Goal: Task Accomplishment & Management: Manage account settings

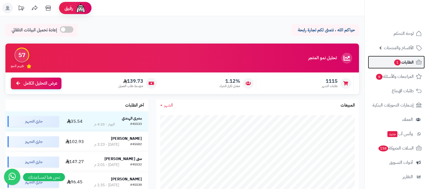
click at [389, 61] on link "الطلبات 1" at bounding box center [396, 62] width 57 height 13
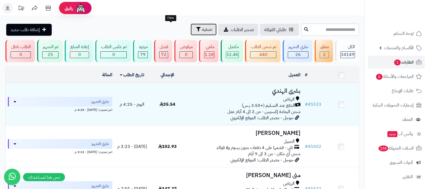
click at [202, 31] on span "تصفية" at bounding box center [207, 29] width 10 height 6
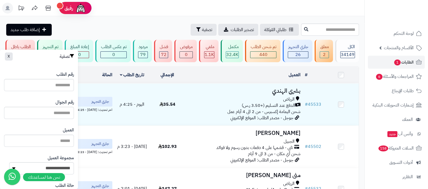
click at [184, 10] on header "رفيق ! الطلبات معالجة مكتمل إرجاع المنتجات العملاء المتواجدون الان 46307 عملاء …" at bounding box center [214, 8] width 428 height 16
click at [167, 5] on header "رفيق ! الطلبات معالجة مكتمل إرجاع المنتجات العملاء المتواجدون الان 46307 عملاء …" at bounding box center [214, 8] width 428 height 16
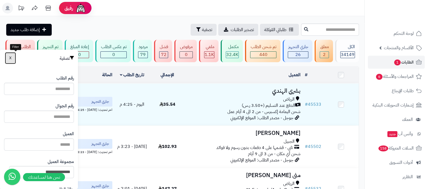
click at [16, 61] on button "X" at bounding box center [10, 58] width 11 height 12
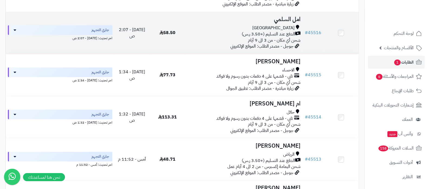
scroll to position [745, 0]
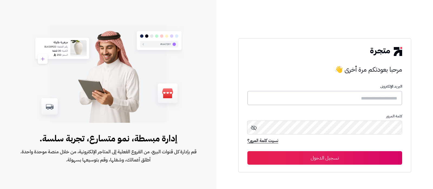
drag, startPoint x: 352, startPoint y: 99, endPoint x: 320, endPoint y: 105, distance: 32.4
click at [352, 99] on input "text" at bounding box center [325, 98] width 155 height 14
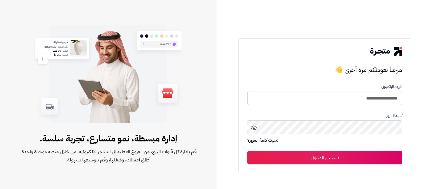
type input "**********"
click at [248, 151] on button "تسجيل الدخول" at bounding box center [325, 158] width 155 height 14
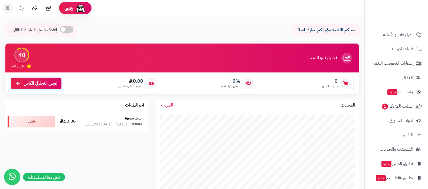
scroll to position [58, 0]
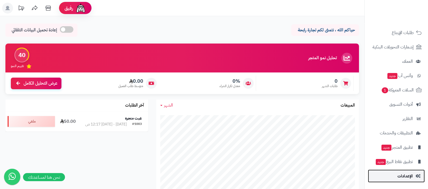
click at [401, 179] on span "الإعدادات" at bounding box center [405, 176] width 15 height 8
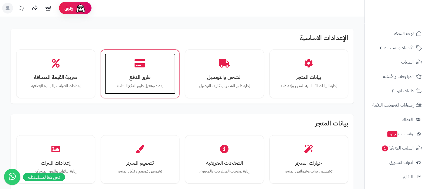
click at [143, 70] on div "طرق الدفع إعداد وتفعيل طرق الدفع المتاحة" at bounding box center [140, 74] width 71 height 41
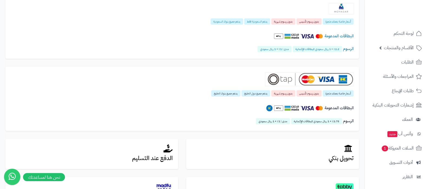
scroll to position [34, 0]
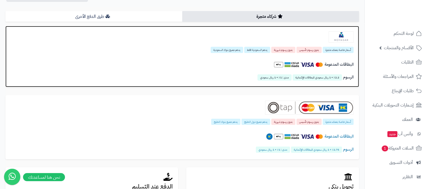
click at [336, 37] on img at bounding box center [341, 36] width 25 height 11
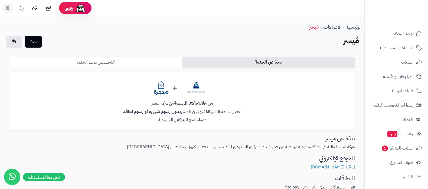
click at [112, 60] on link "التخصيص وربط الخدمة" at bounding box center [95, 62] width 173 height 11
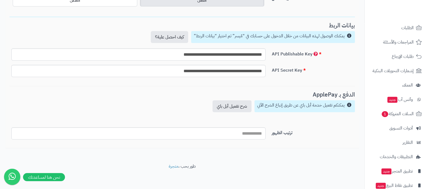
scroll to position [58, 0]
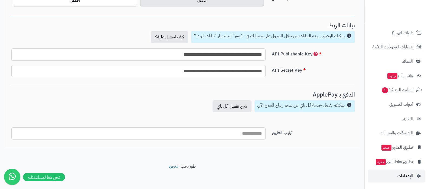
click at [397, 171] on link "الإعدادات" at bounding box center [396, 176] width 57 height 13
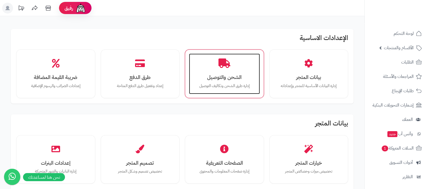
click at [222, 70] on div "الشحن والتوصيل إدارة طرق الشحن وتكاليف التوصيل" at bounding box center [224, 74] width 71 height 41
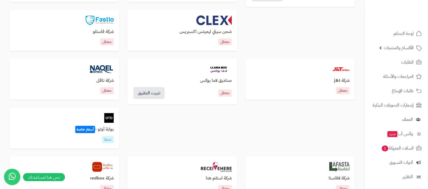
scroll to position [237, 0]
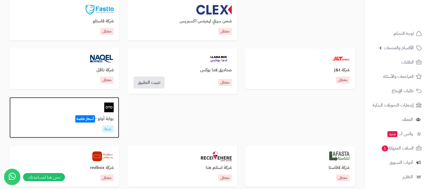
click at [109, 119] on h3 "بوابة أوتو - أسعار خاصة" at bounding box center [64, 119] width 99 height 5
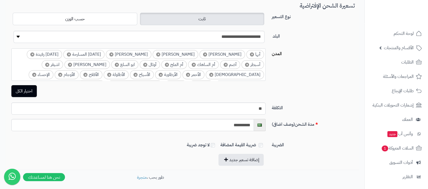
scroll to position [135, 0]
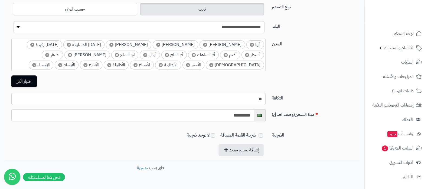
click at [344, 89] on div "**********" at bounding box center [182, 68] width 346 height 151
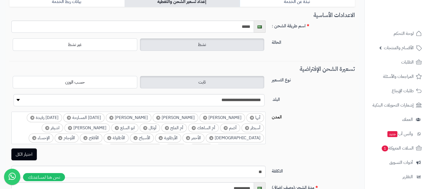
scroll to position [0, 0]
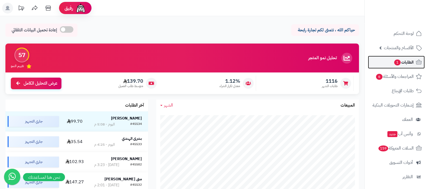
click at [395, 63] on span "1" at bounding box center [397, 63] width 6 height 6
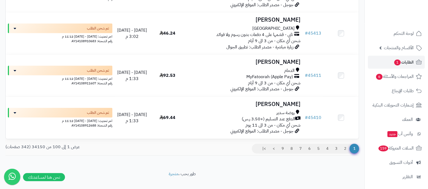
scroll to position [4189, 0]
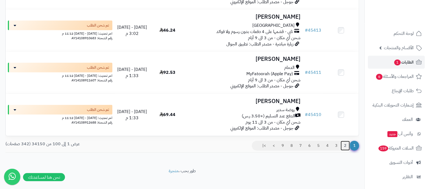
click at [344, 141] on link "2" at bounding box center [345, 146] width 9 height 10
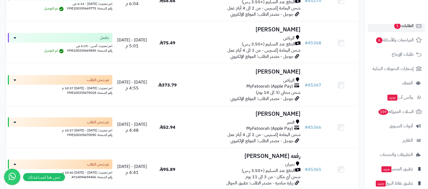
scroll to position [58, 0]
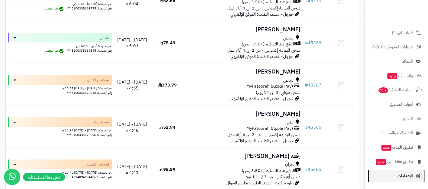
click at [402, 179] on span "الإعدادات" at bounding box center [405, 176] width 15 height 8
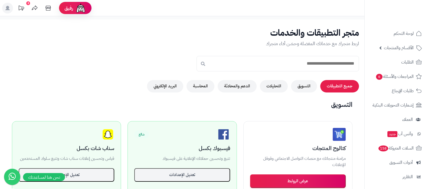
scroll to position [277, 0]
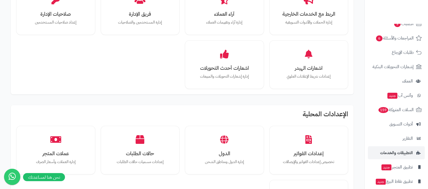
scroll to position [58, 0]
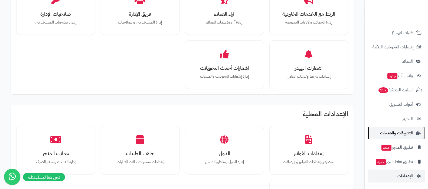
click at [394, 137] on link "التطبيقات والخدمات" at bounding box center [396, 133] width 57 height 13
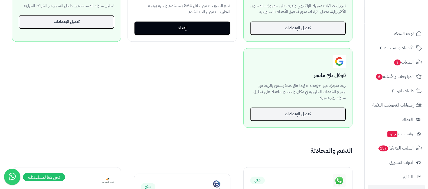
scroll to position [440, 0]
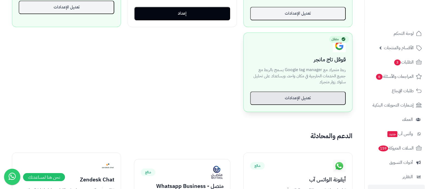
click at [301, 95] on button "تعديل الإعدادات" at bounding box center [298, 99] width 96 height 14
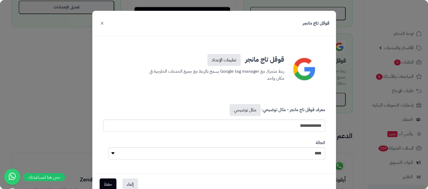
click at [104, 21] on button "×" at bounding box center [102, 23] width 6 height 12
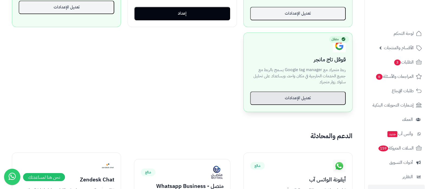
click at [282, 96] on button "تعديل الإعدادات" at bounding box center [298, 99] width 96 height 14
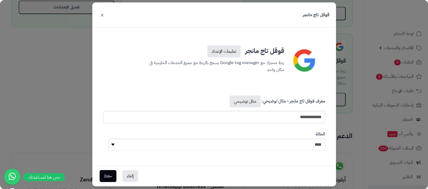
scroll to position [16, 0]
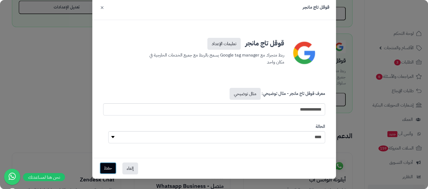
click at [113, 168] on button "حفظ" at bounding box center [108, 168] width 17 height 12
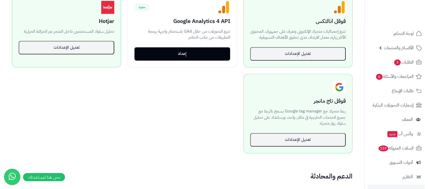
scroll to position [338, 0]
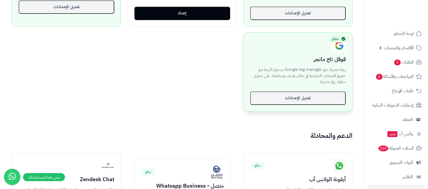
scroll to position [440, 0]
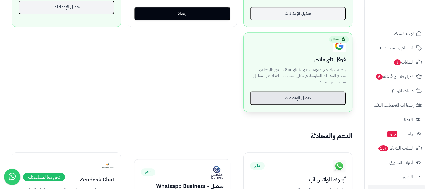
click at [293, 97] on button "تعديل الإعدادات" at bounding box center [298, 99] width 96 height 14
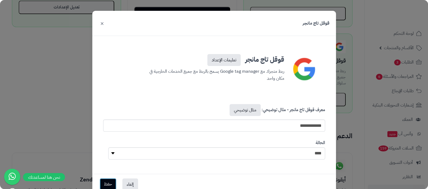
click at [113, 184] on button "حفظ" at bounding box center [108, 184] width 17 height 12
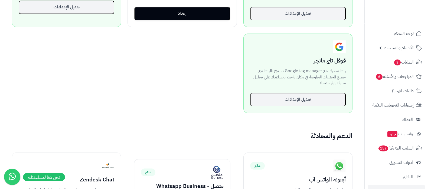
scroll to position [471, 0]
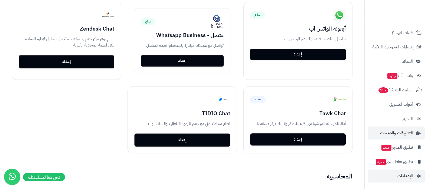
scroll to position [626, 0]
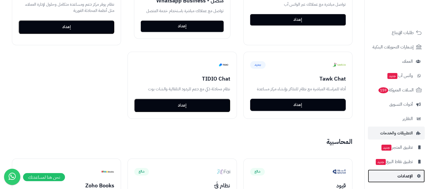
click at [408, 176] on span "الإعدادات" at bounding box center [405, 176] width 15 height 8
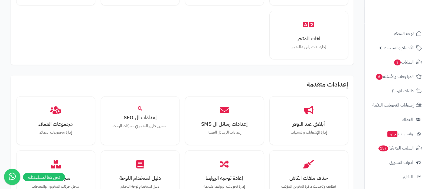
scroll to position [501, 0]
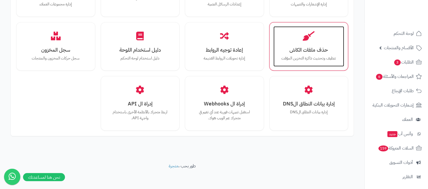
click at [304, 56] on p "تنظيف وتحديث ذاكرة التخزين المؤقت" at bounding box center [309, 59] width 60 height 6
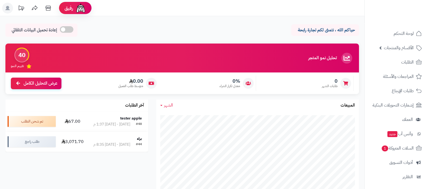
scroll to position [58, 0]
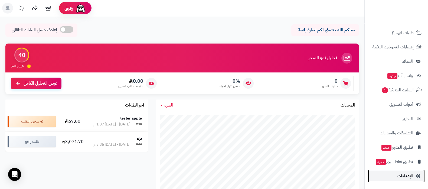
click at [403, 174] on span "الإعدادات" at bounding box center [405, 176] width 15 height 8
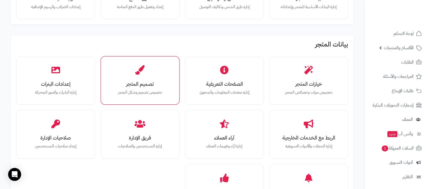
scroll to position [135, 0]
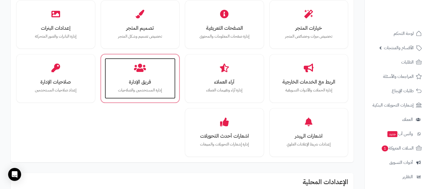
click at [134, 79] on h3 "فريق الإدارة" at bounding box center [140, 82] width 60 height 6
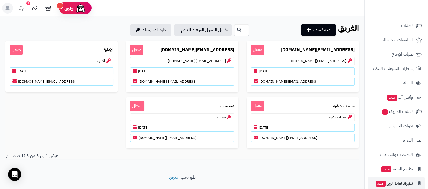
scroll to position [58, 0]
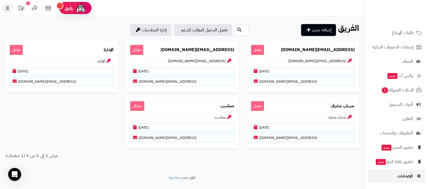
click at [393, 176] on link "الإعدادات" at bounding box center [396, 176] width 57 height 13
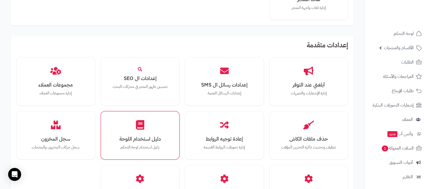
scroll to position [440, 0]
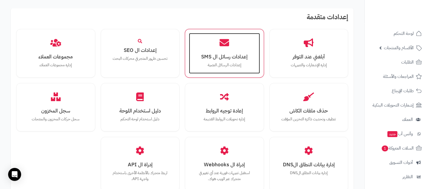
click at [231, 56] on h3 "إعدادات رسائل ال SMS" at bounding box center [224, 57] width 60 height 6
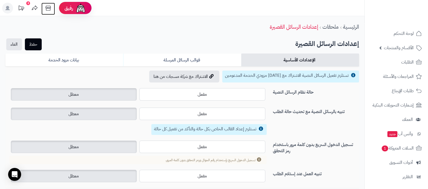
click at [51, 9] on icon at bounding box center [48, 8] width 11 height 11
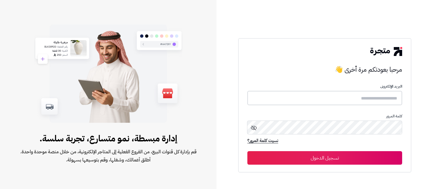
click at [338, 99] on input "text" at bounding box center [325, 98] width 155 height 14
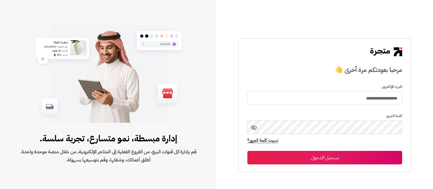
type input "**********"
click at [248, 151] on button "تسجيل الدخول" at bounding box center [325, 158] width 155 height 14
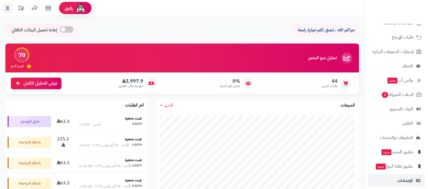
scroll to position [73, 0]
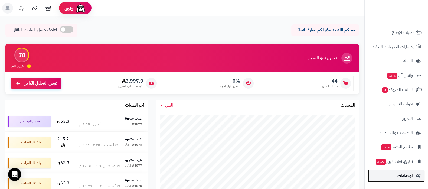
click at [406, 176] on span "الإعدادات" at bounding box center [405, 176] width 15 height 8
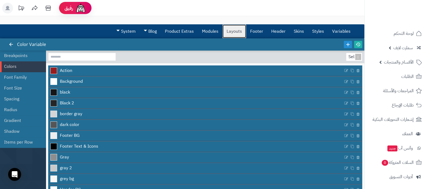
click at [236, 30] on link "Layouts" at bounding box center [235, 32] width 24 height 14
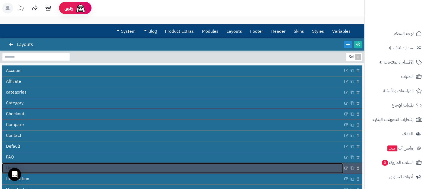
click at [98, 168] on link "Home" at bounding box center [172, 168] width 341 height 10
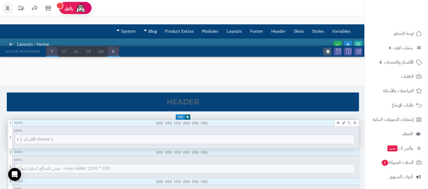
click at [345, 122] on link at bounding box center [344, 123] width 6 height 6
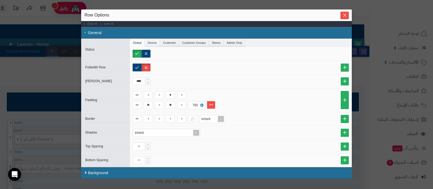
click at [147, 40] on li "Device" at bounding box center [152, 43] width 15 height 8
click at [141, 53] on label "Phone" at bounding box center [144, 54] width 23 height 8
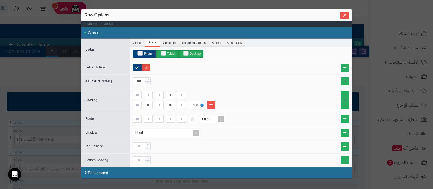
click at [164, 55] on label "Tablet" at bounding box center [167, 54] width 22 height 8
click at [343, 13] on span "Close" at bounding box center [345, 15] width 8 height 5
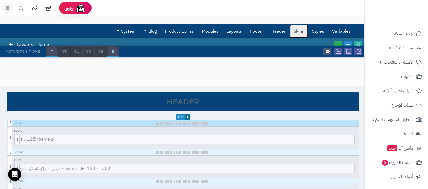
click at [302, 28] on link "Skins" at bounding box center [299, 32] width 18 height 14
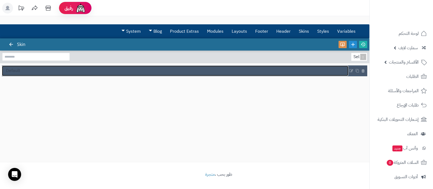
click at [85, 73] on link "Default" at bounding box center [175, 71] width 347 height 10
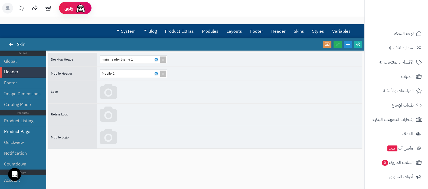
click at [23, 134] on li "Product Page" at bounding box center [23, 131] width 46 height 11
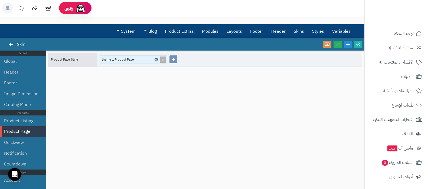
click at [156, 59] on icon at bounding box center [156, 59] width 2 height 2
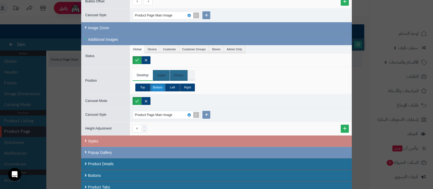
scroll to position [245, 0]
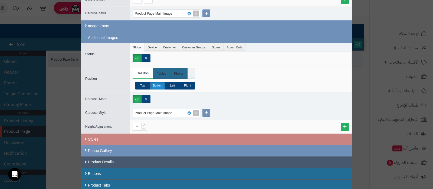
click at [124, 162] on div "Product Details" at bounding box center [216, 163] width 271 height 12
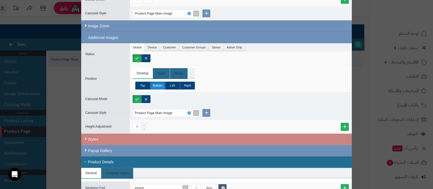
scroll to position [341, 0]
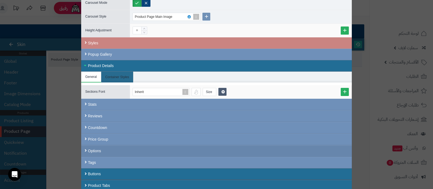
click at [128, 148] on div "Options" at bounding box center [216, 151] width 271 height 12
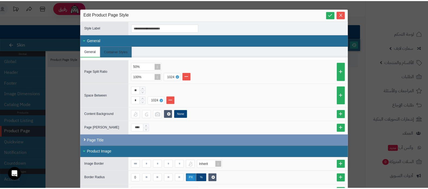
scroll to position [0, 0]
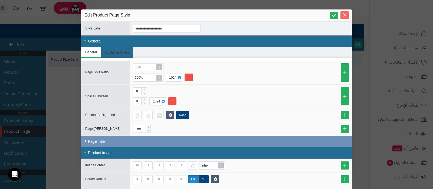
click at [347, 14] on icon "Close" at bounding box center [345, 15] width 4 height 4
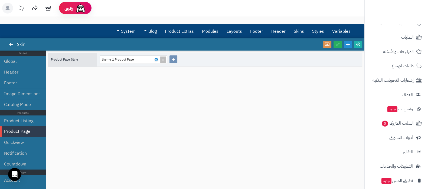
scroll to position [73, 0]
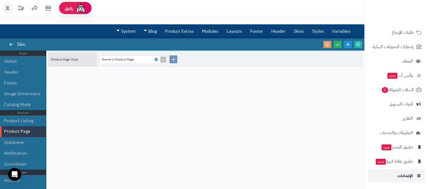
click at [403, 175] on span "الإعدادات" at bounding box center [405, 176] width 15 height 8
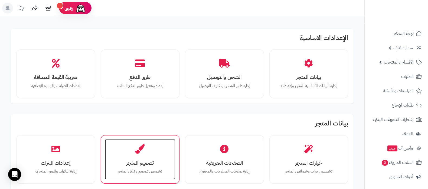
click at [134, 154] on div "تصميم المتجر تخصيص تصميم وشكل المتجر" at bounding box center [140, 159] width 71 height 41
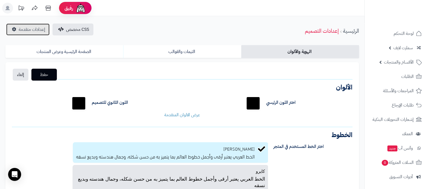
click at [25, 25] on link "إعدادات متقدمة" at bounding box center [27, 30] width 43 height 12
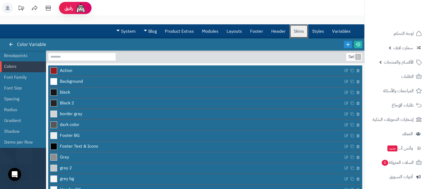
click at [301, 30] on link "Skins" at bounding box center [299, 32] width 18 height 14
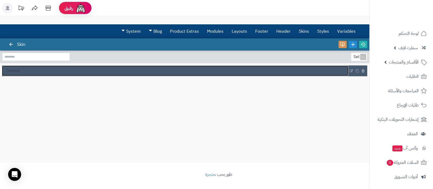
click at [16, 66] on link "Default" at bounding box center [175, 71] width 347 height 10
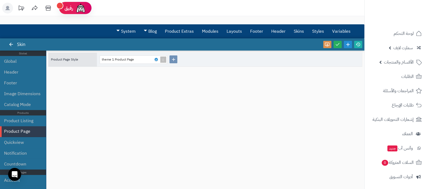
click at [21, 129] on li "Product Page" at bounding box center [23, 131] width 46 height 11
click at [156, 60] on icon at bounding box center [156, 59] width 2 height 2
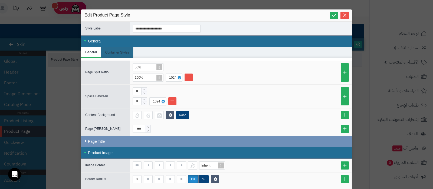
click at [103, 35] on div "General" at bounding box center [216, 41] width 271 height 12
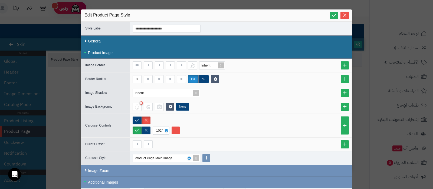
click at [101, 50] on div "Product Image" at bounding box center [216, 53] width 271 height 12
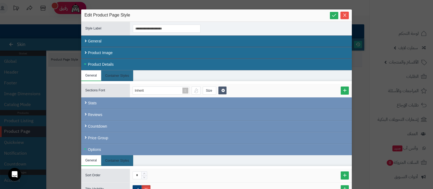
click at [96, 64] on div "Product Details" at bounding box center [216, 65] width 271 height 12
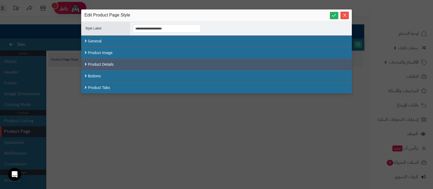
click at [103, 62] on div "Product Details" at bounding box center [216, 65] width 271 height 12
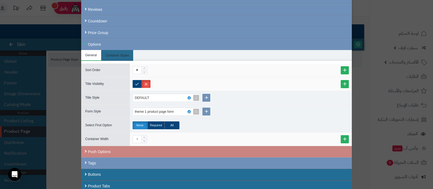
scroll to position [107, 0]
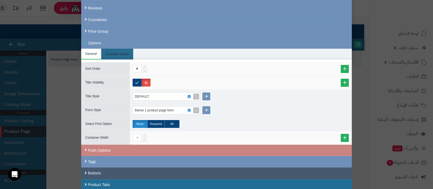
click at [97, 171] on div "Buttons" at bounding box center [216, 174] width 271 height 12
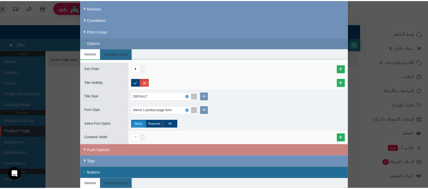
scroll to position [0, 0]
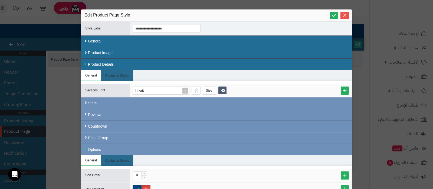
click at [106, 64] on div "Product Details" at bounding box center [216, 65] width 271 height 12
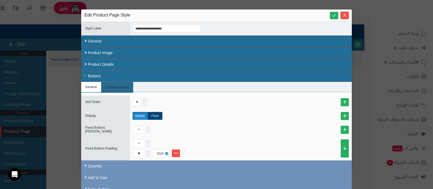
click at [113, 73] on div "Buttons" at bounding box center [216, 76] width 271 height 12
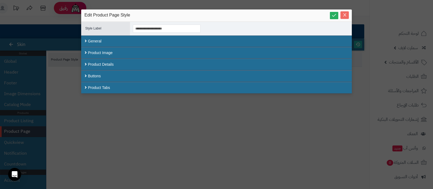
click at [347, 16] on span "Close" at bounding box center [345, 15] width 8 height 5
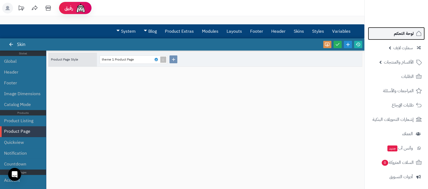
click at [396, 29] on link "لوحة التحكم" at bounding box center [396, 33] width 57 height 13
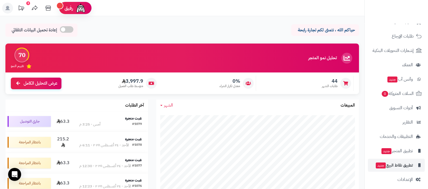
scroll to position [73, 0]
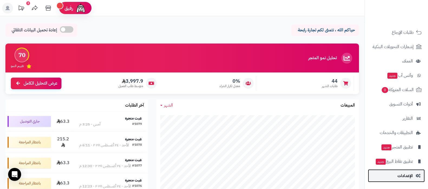
click at [401, 175] on span "الإعدادات" at bounding box center [405, 176] width 15 height 8
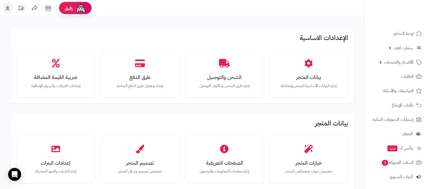
scroll to position [67, 0]
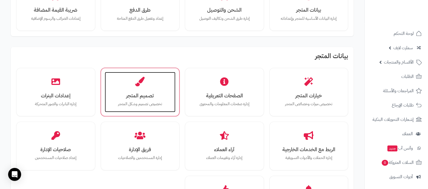
click at [135, 95] on h3 "تصميم المتجر" at bounding box center [140, 96] width 60 height 6
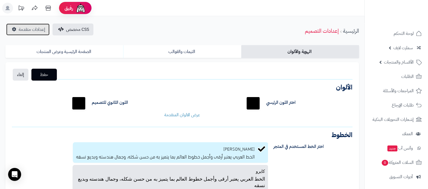
click at [23, 27] on span "إعدادات متقدمة" at bounding box center [32, 29] width 27 height 6
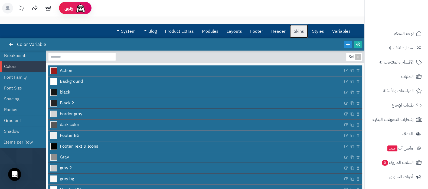
click at [299, 30] on link "Skins" at bounding box center [299, 32] width 18 height 14
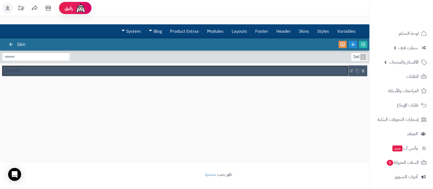
click at [19, 70] on span "Default" at bounding box center [13, 71] width 14 height 6
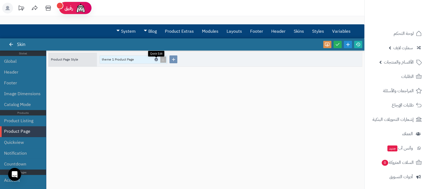
click at [156, 59] on icon at bounding box center [156, 59] width 2 height 2
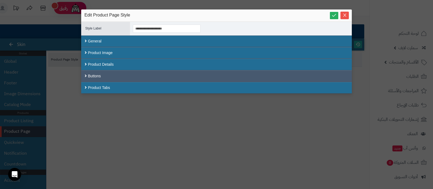
click at [95, 76] on div "Buttons" at bounding box center [216, 76] width 271 height 12
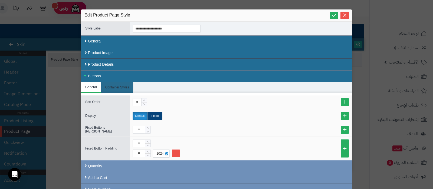
scroll to position [28, 0]
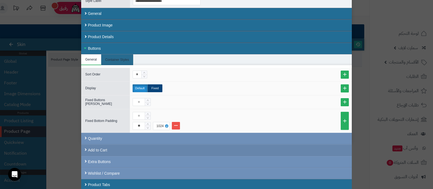
click at [103, 147] on div "Add to Cart" at bounding box center [216, 151] width 271 height 12
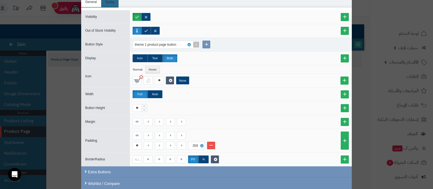
scroll to position [197, 0]
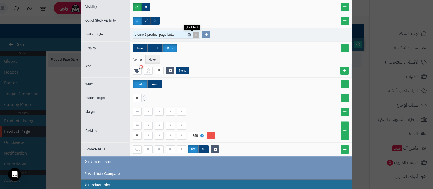
click at [190, 34] on icon at bounding box center [189, 35] width 2 height 2
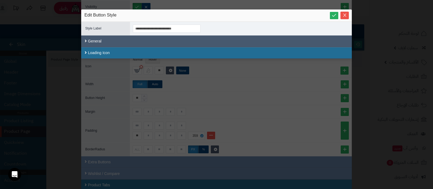
click at [104, 38] on div "General" at bounding box center [216, 41] width 271 height 12
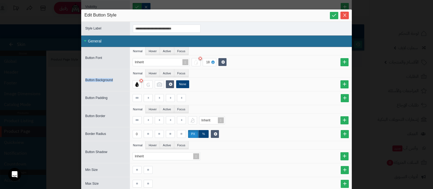
drag, startPoint x: 118, startPoint y: 79, endPoint x: 87, endPoint y: 81, distance: 31.2
click at [87, 81] on div "Button Background" at bounding box center [104, 80] width 46 height 6
click at [98, 82] on div "Button Background" at bounding box center [104, 80] width 46 height 6
click at [346, 15] on icon "Close" at bounding box center [345, 15] width 4 height 4
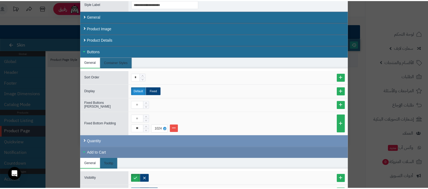
scroll to position [0, 0]
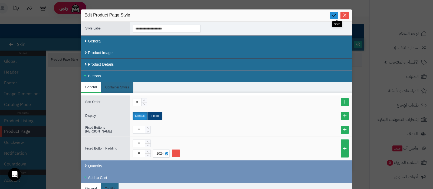
click at [336, 17] on icon at bounding box center [334, 15] width 5 height 5
click at [345, 17] on icon "Close" at bounding box center [345, 15] width 4 height 4
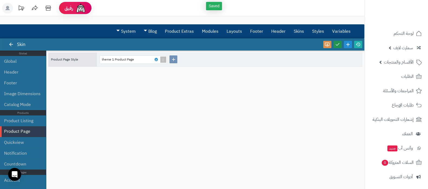
click at [340, 45] on icon at bounding box center [337, 44] width 5 height 5
click at [358, 45] on icon at bounding box center [358, 44] width 5 height 5
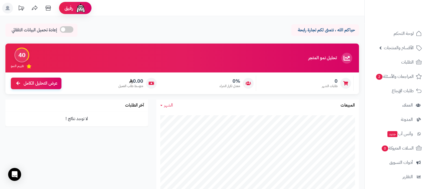
scroll to position [58, 0]
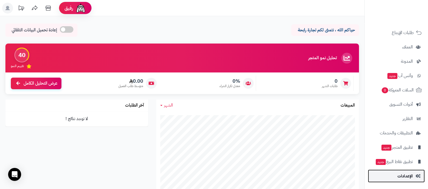
click at [403, 172] on link "الإعدادات" at bounding box center [396, 176] width 57 height 13
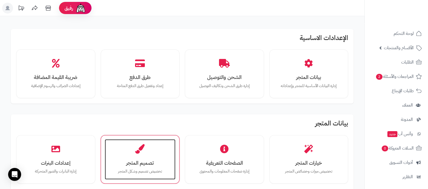
click at [144, 142] on div "تصميم المتجر تخصيص تصميم وشكل المتجر" at bounding box center [140, 159] width 71 height 41
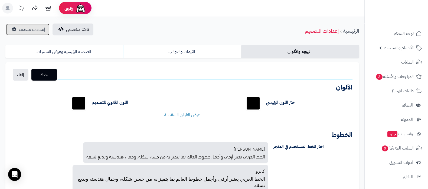
click at [37, 30] on span "إعدادات متقدمة" at bounding box center [32, 29] width 27 height 6
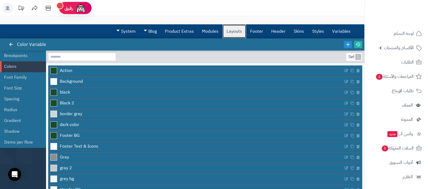
click at [230, 34] on link "Layouts" at bounding box center [235, 32] width 24 height 14
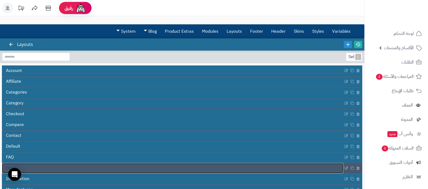
click at [156, 164] on link "Home" at bounding box center [172, 168] width 341 height 10
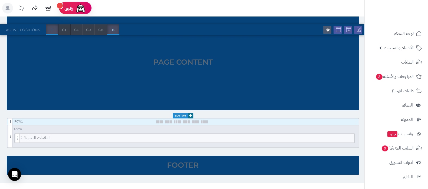
scroll to position [480, 0]
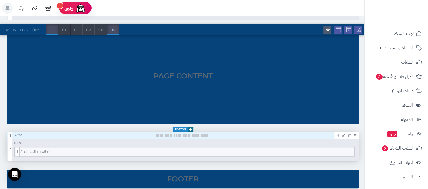
click at [343, 135] on icon at bounding box center [343, 136] width 3 height 4
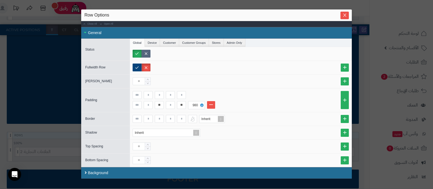
click at [147, 55] on label at bounding box center [146, 54] width 9 height 8
click at [343, 14] on icon "Close" at bounding box center [345, 15] width 4 height 4
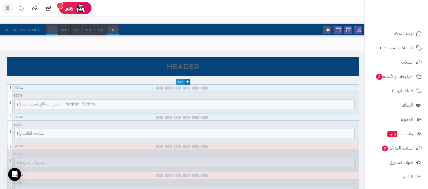
scroll to position [0, 0]
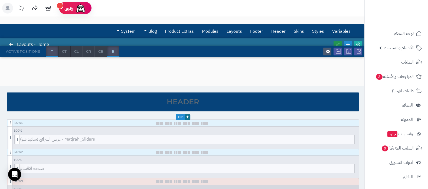
click at [338, 42] on icon at bounding box center [337, 44] width 5 height 5
click at [358, 44] on icon at bounding box center [358, 44] width 5 height 5
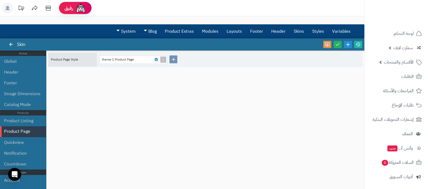
click at [302, 9] on header "رفيق ! الطلبات معالجة مكتمل إرجاع المنتجات العملاء المتواجدون الان 5 عملاء منتظ…" at bounding box center [214, 8] width 428 height 16
click at [238, 30] on link "Layouts" at bounding box center [235, 32] width 24 height 14
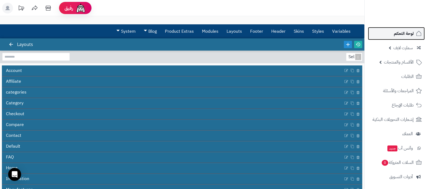
click at [403, 28] on link "لوحة التحكم" at bounding box center [396, 33] width 57 height 13
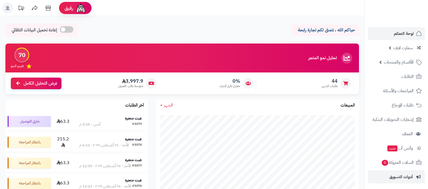
scroll to position [73, 0]
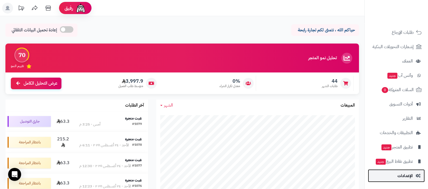
click at [399, 171] on link "الإعدادات" at bounding box center [396, 176] width 57 height 13
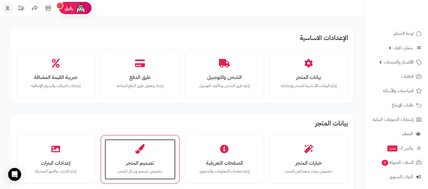
click at [141, 158] on div "تصميم المتجر تخصيص تصميم وشكل المتجر" at bounding box center [140, 159] width 71 height 41
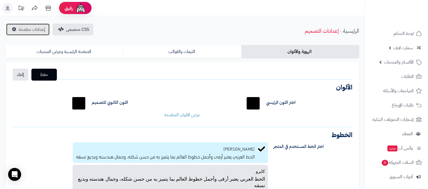
click at [19, 26] on span "إعدادات متقدمة" at bounding box center [32, 29] width 27 height 6
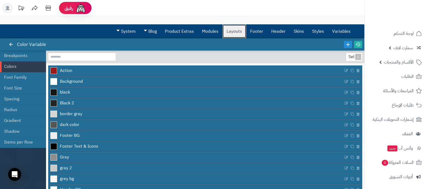
click at [236, 30] on link "Layouts" at bounding box center [235, 32] width 24 height 14
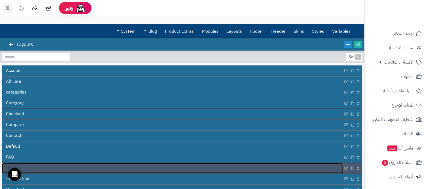
click at [212, 171] on link "Home" at bounding box center [172, 168] width 341 height 10
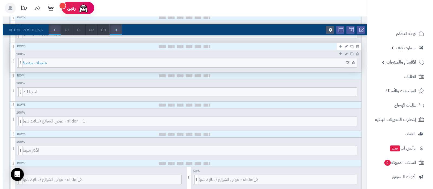
scroll to position [102, 0]
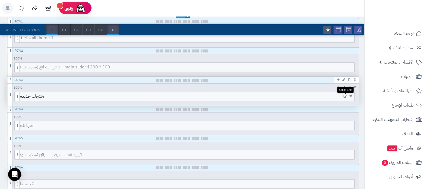
click at [345, 95] on icon at bounding box center [346, 97] width 4 height 4
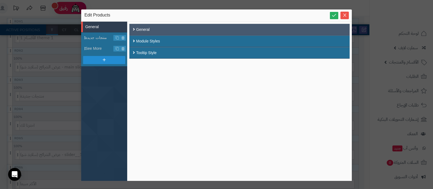
click at [146, 30] on div "General" at bounding box center [239, 30] width 220 height 12
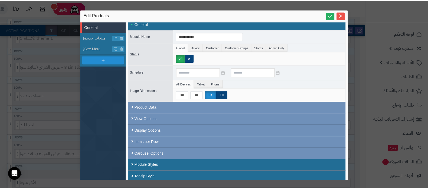
scroll to position [9, 0]
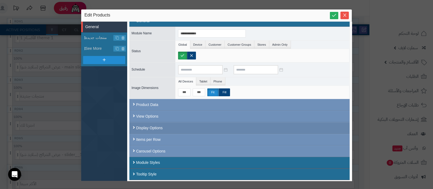
click at [152, 126] on div "Display Options" at bounding box center [239, 128] width 220 height 12
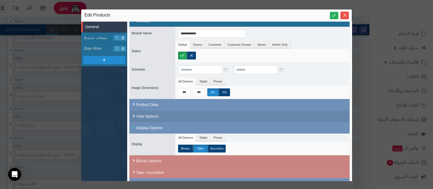
click at [152, 114] on div "View Options" at bounding box center [239, 117] width 220 height 12
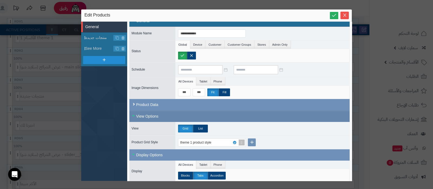
click at [146, 115] on div "View Options" at bounding box center [239, 116] width 220 height 11
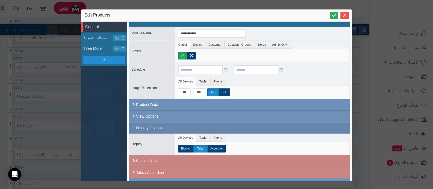
click at [147, 129] on div "Display Options" at bounding box center [239, 127] width 220 height 11
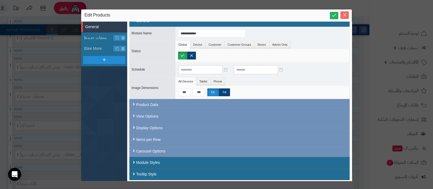
click at [344, 14] on icon "Close" at bounding box center [345, 15] width 4 height 4
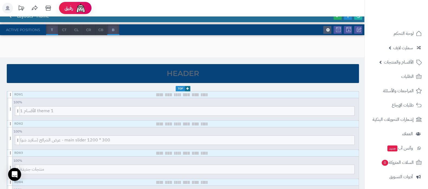
scroll to position [0, 0]
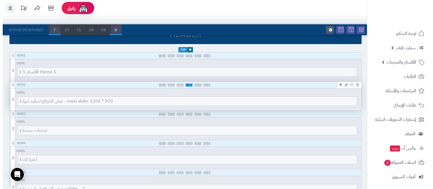
scroll to position [67, 0]
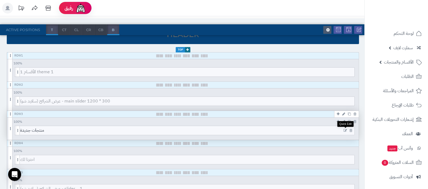
click at [344, 129] on icon at bounding box center [346, 131] width 4 height 4
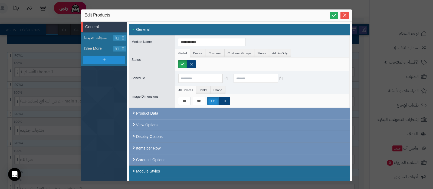
click at [150, 26] on div "General" at bounding box center [239, 30] width 220 height 12
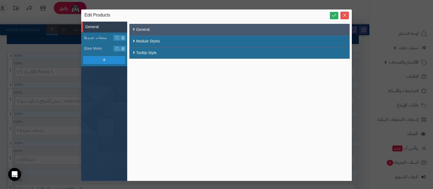
click at [148, 27] on div "General" at bounding box center [239, 30] width 220 height 12
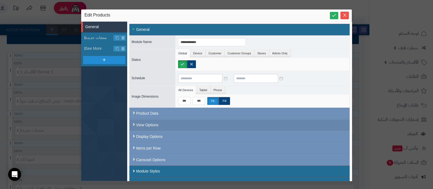
click at [151, 121] on div "View Options" at bounding box center [239, 125] width 220 height 12
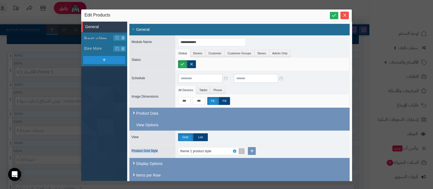
drag, startPoint x: 159, startPoint y: 152, endPoint x: 131, endPoint y: 151, distance: 28.7
click at [131, 151] on div "Product Grid Style" at bounding box center [150, 151] width 43 height 6
click at [148, 149] on span "Product Grid Style" at bounding box center [145, 151] width 26 height 4
click at [234, 150] on icon at bounding box center [235, 151] width 2 height 2
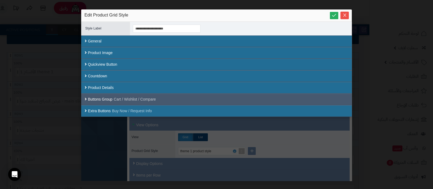
click at [95, 98] on div "Buttons Group Cart / Wishlist / Compare" at bounding box center [216, 100] width 257 height 6
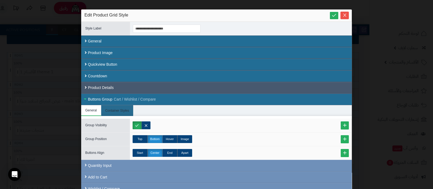
scroll to position [15, 0]
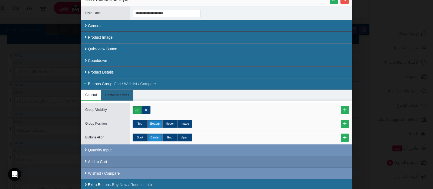
click at [108, 159] on div "Add to Cart" at bounding box center [216, 162] width 271 height 12
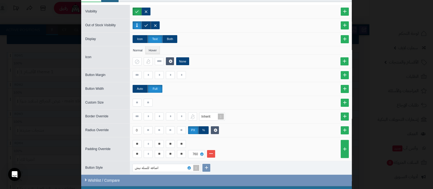
scroll to position [198, 0]
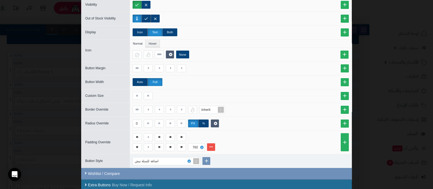
click at [93, 159] on span "Button Style" at bounding box center [94, 161] width 18 height 4
click at [112, 160] on div "Button Style" at bounding box center [105, 161] width 49 height 6
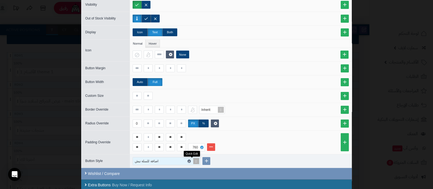
click at [190, 160] on icon at bounding box center [189, 161] width 2 height 2
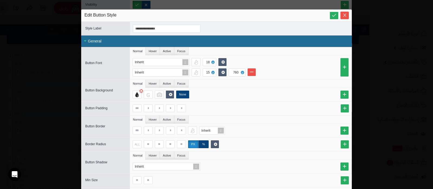
click at [99, 92] on div "Button Background" at bounding box center [104, 90] width 46 height 6
click at [336, 12] on link at bounding box center [334, 15] width 8 height 7
click at [347, 13] on icon "Close" at bounding box center [345, 15] width 4 height 4
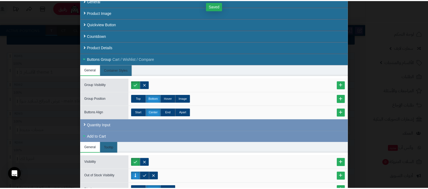
scroll to position [0, 0]
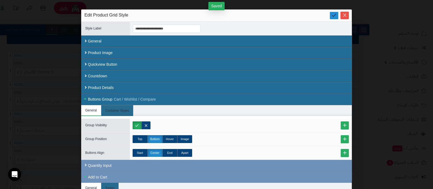
click at [333, 13] on link at bounding box center [334, 15] width 8 height 7
click at [346, 15] on icon "Close" at bounding box center [345, 15] width 4 height 4
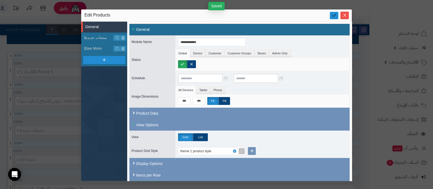
click at [334, 15] on icon at bounding box center [334, 15] width 5 height 5
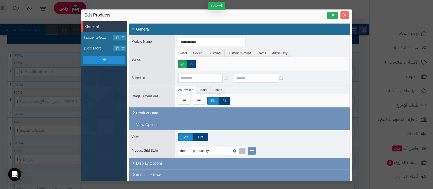
click at [344, 17] on icon "Close" at bounding box center [345, 15] width 4 height 4
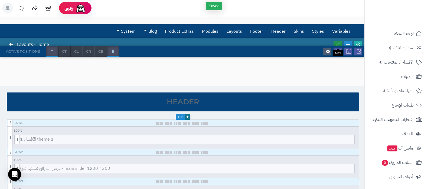
click at [337, 41] on link at bounding box center [338, 44] width 8 height 7
click at [356, 43] on icon at bounding box center [358, 44] width 5 height 5
